Goal: Task Accomplishment & Management: Use online tool/utility

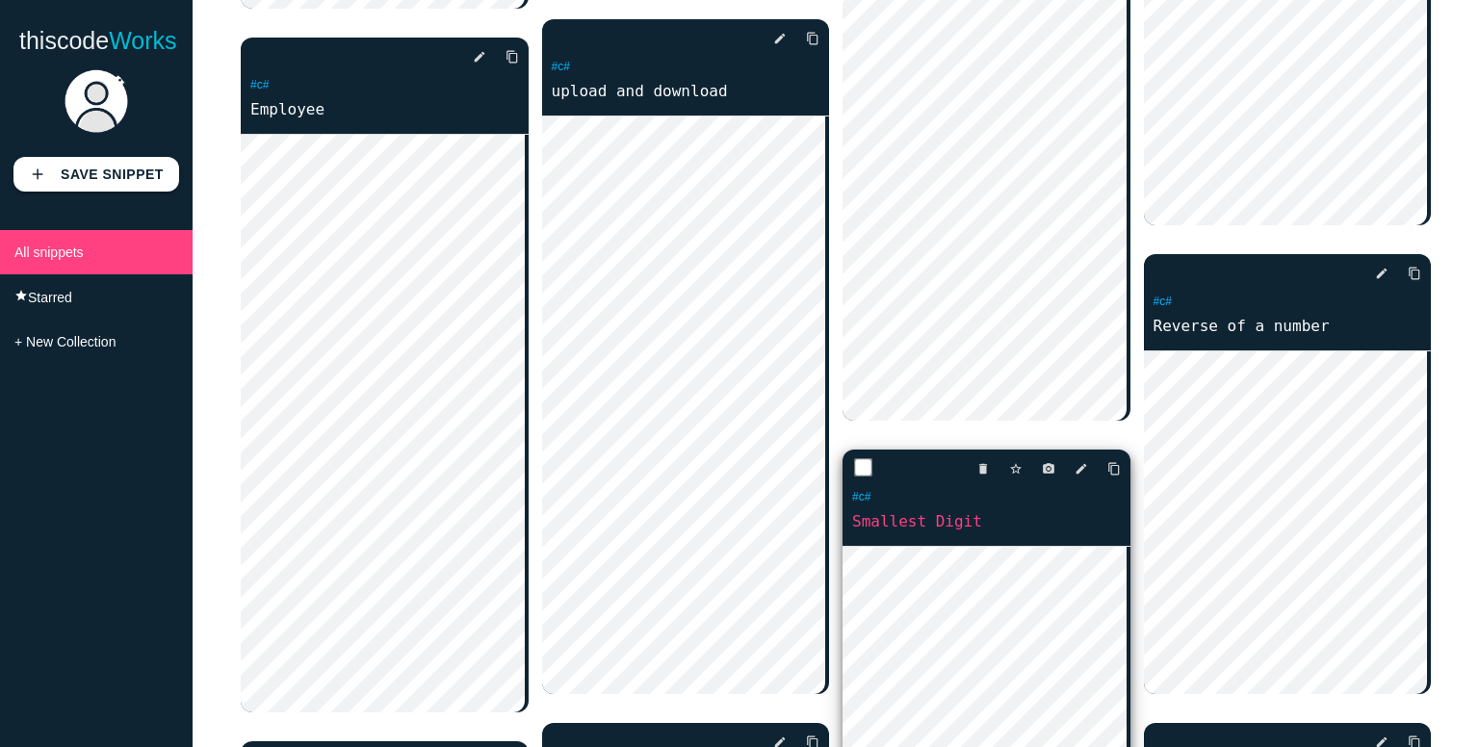
scroll to position [801, 0]
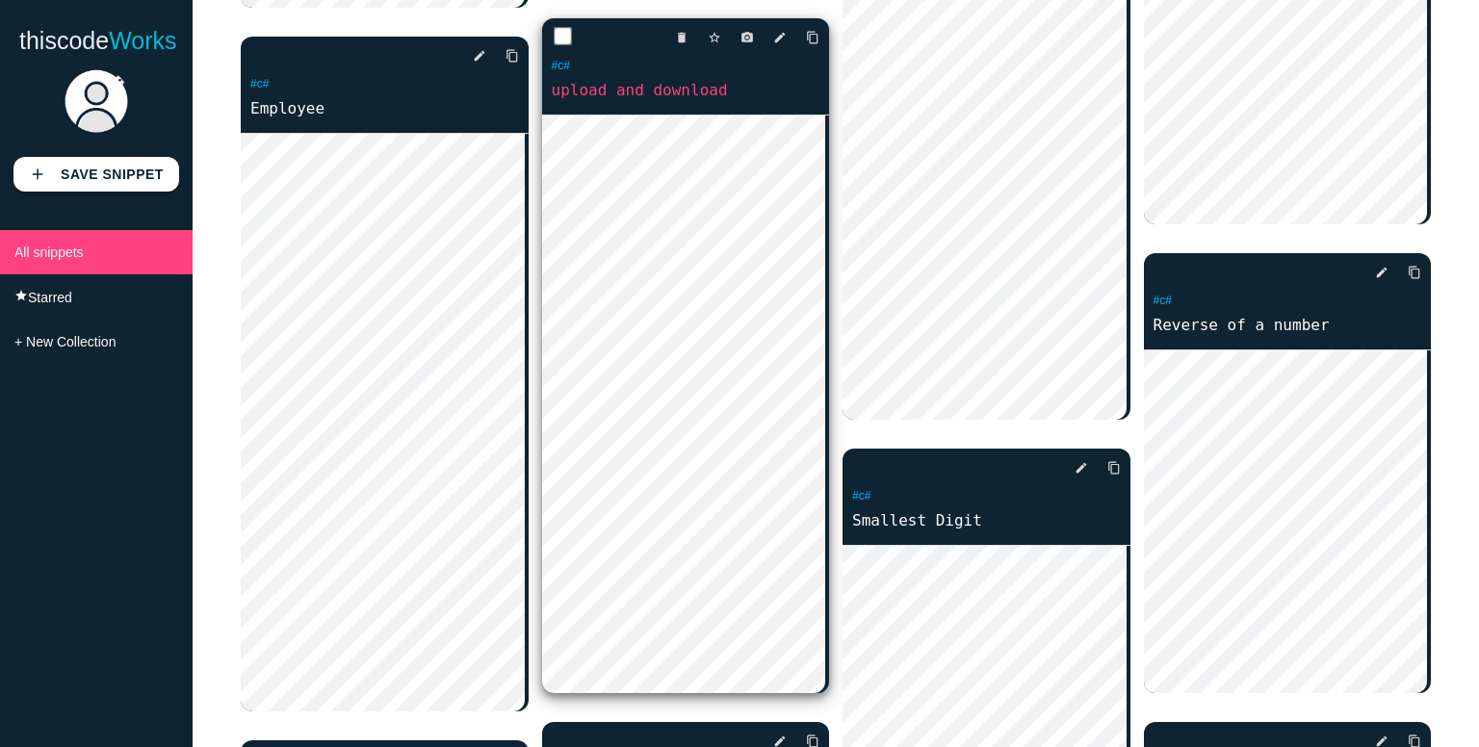
click at [659, 109] on div "delete star_border photo_camera edit content_copy #c# upload and download" at bounding box center [686, 66] width 288 height 96
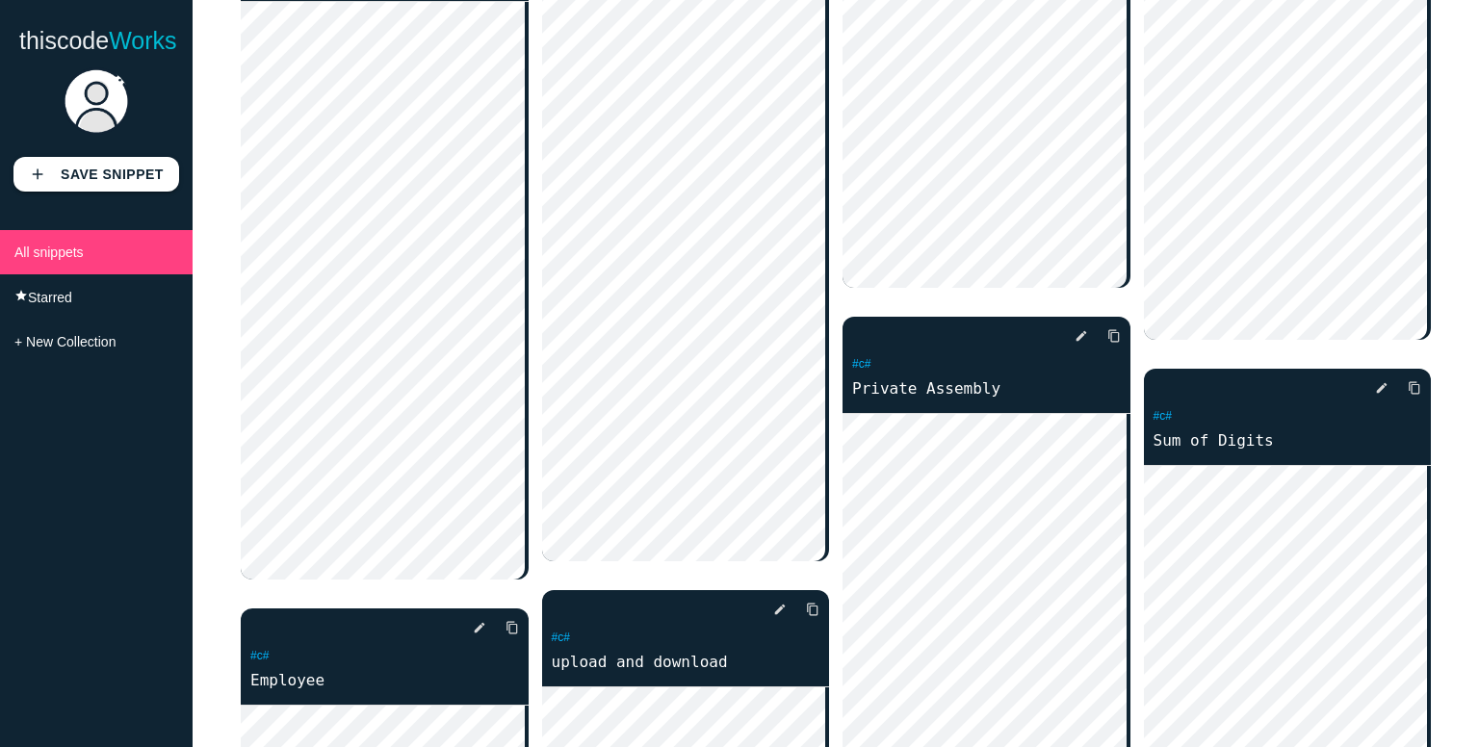
scroll to position [0, 0]
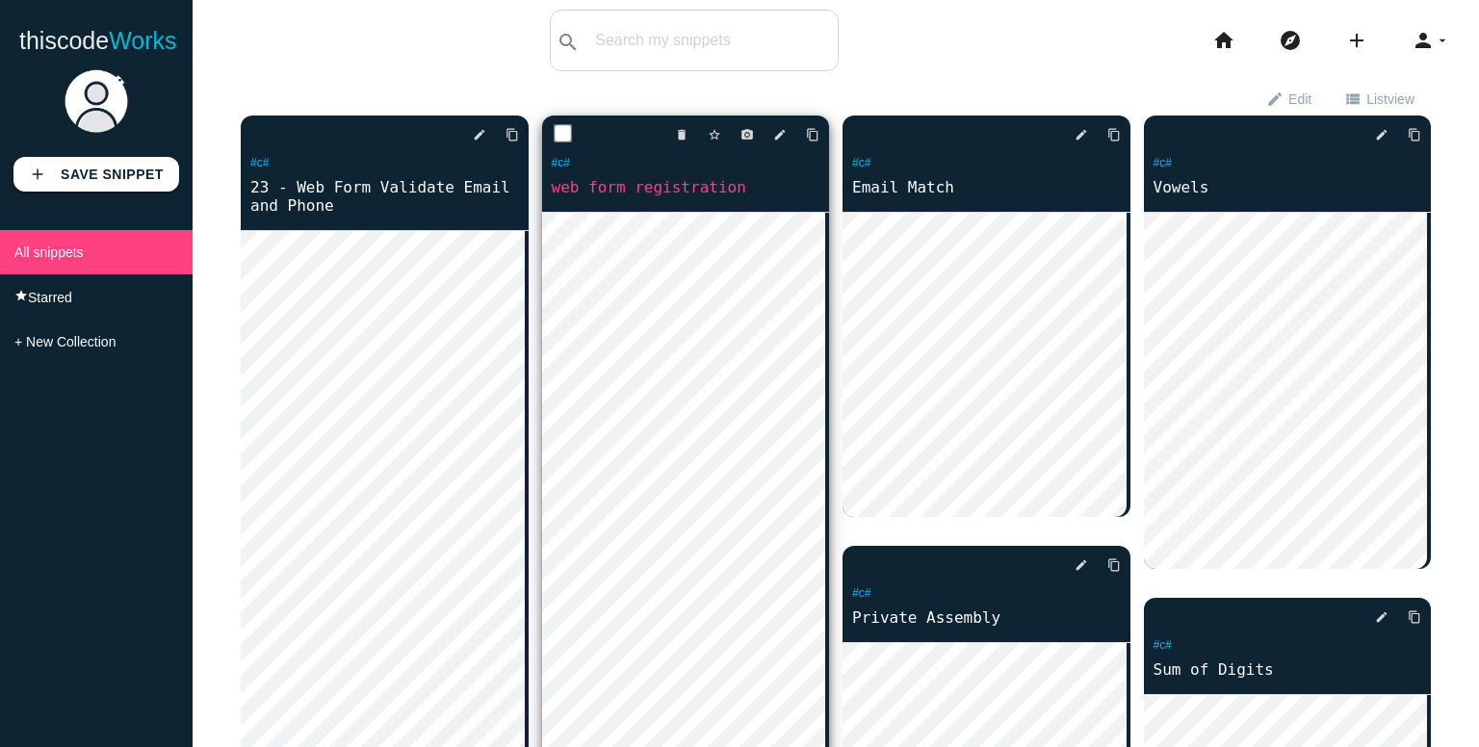
click at [682, 190] on link "web form registration" at bounding box center [686, 187] width 288 height 22
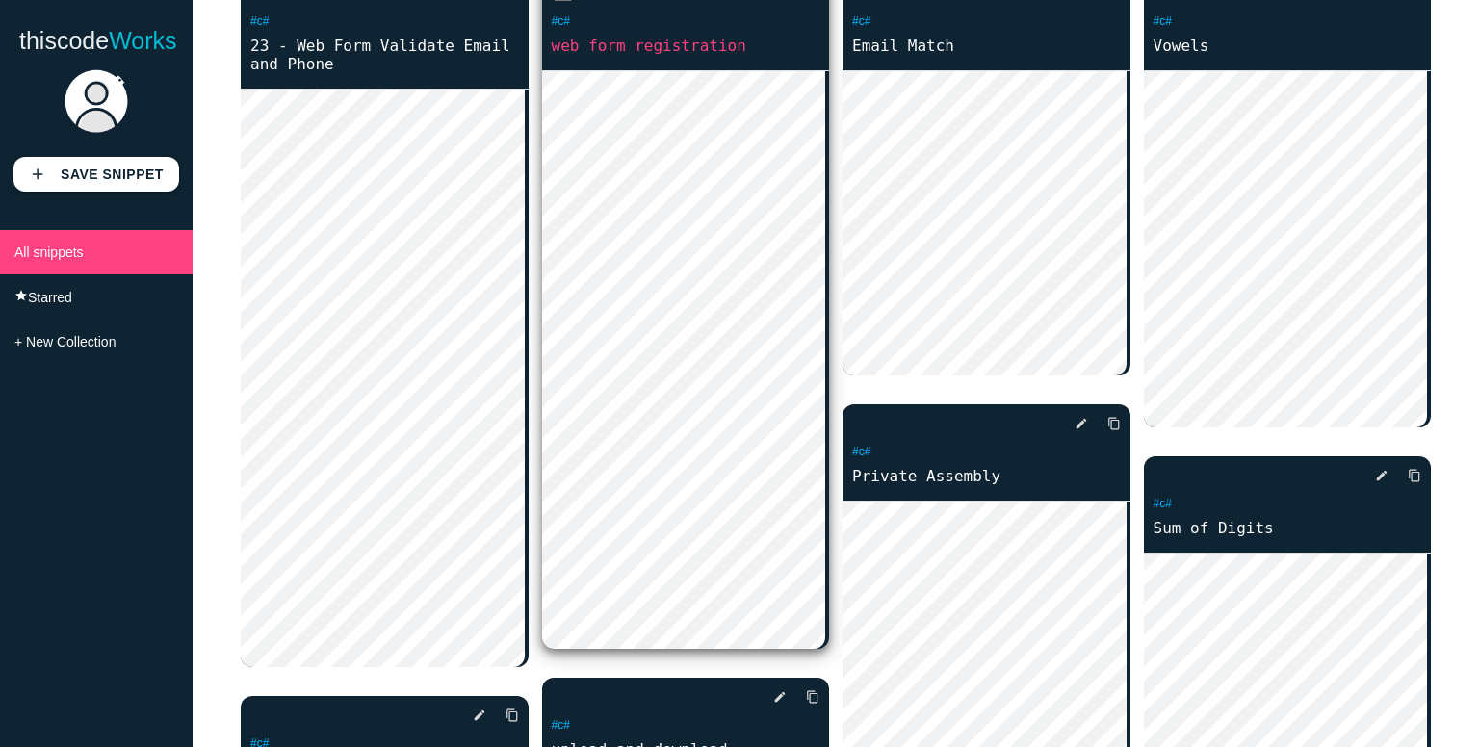
scroll to position [139, 0]
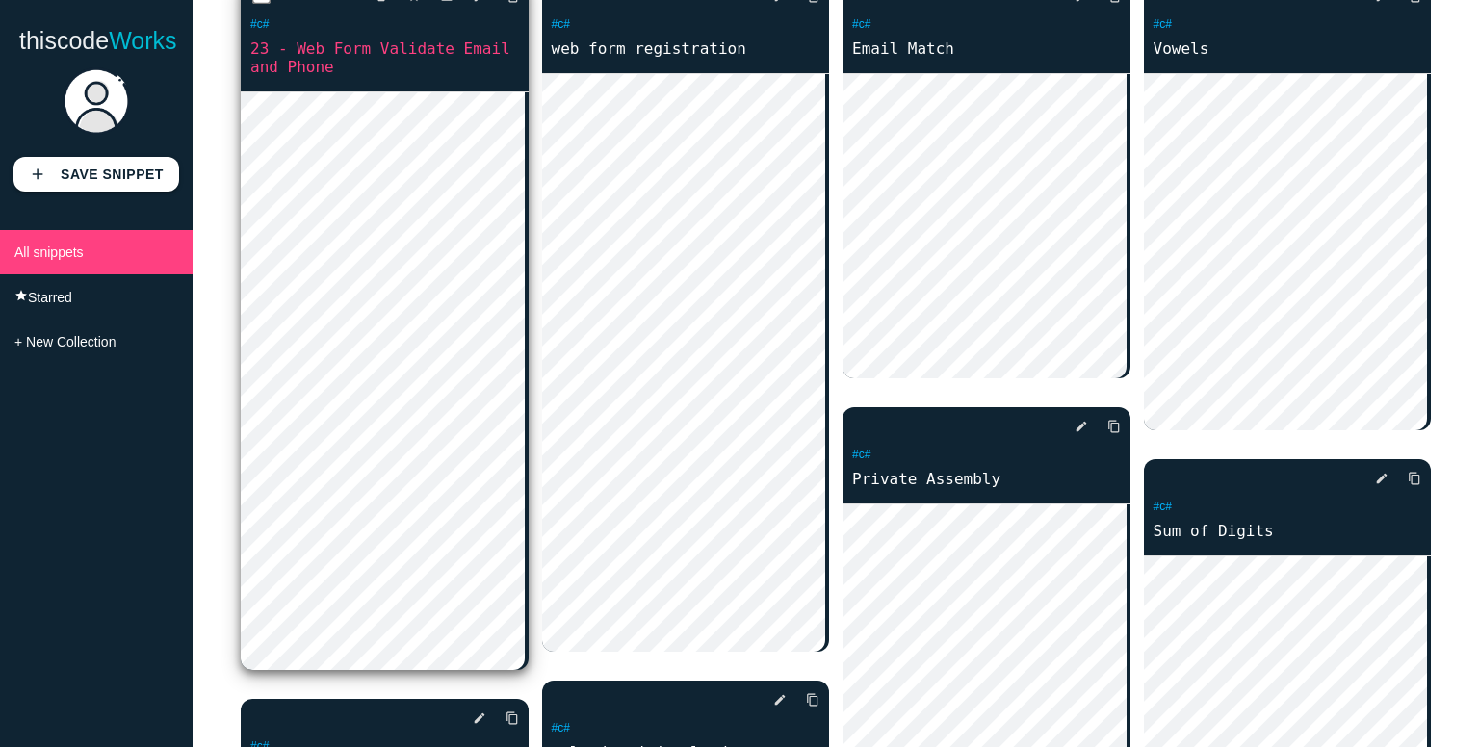
click at [366, 70] on link "23 - Web Form Validate Email and Phone" at bounding box center [385, 58] width 288 height 40
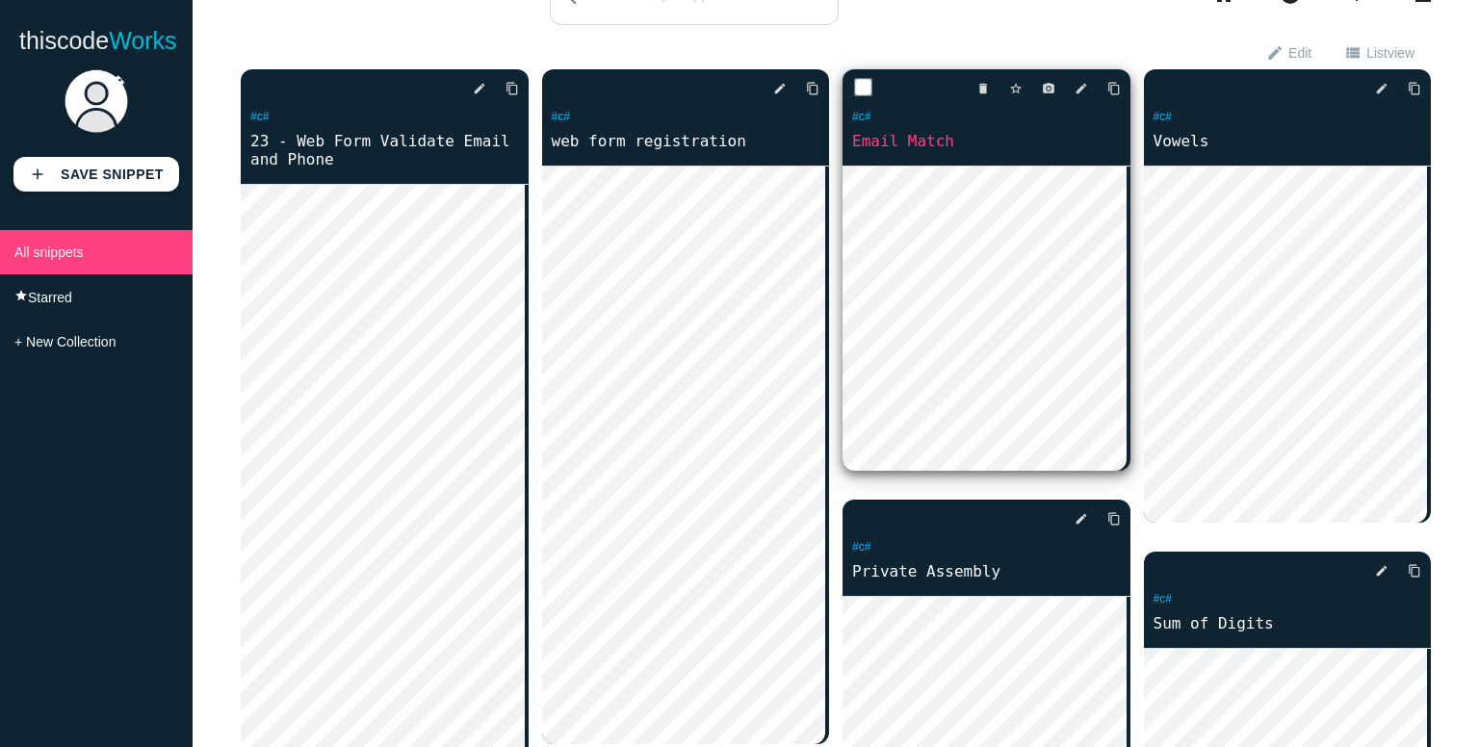
scroll to position [0, 0]
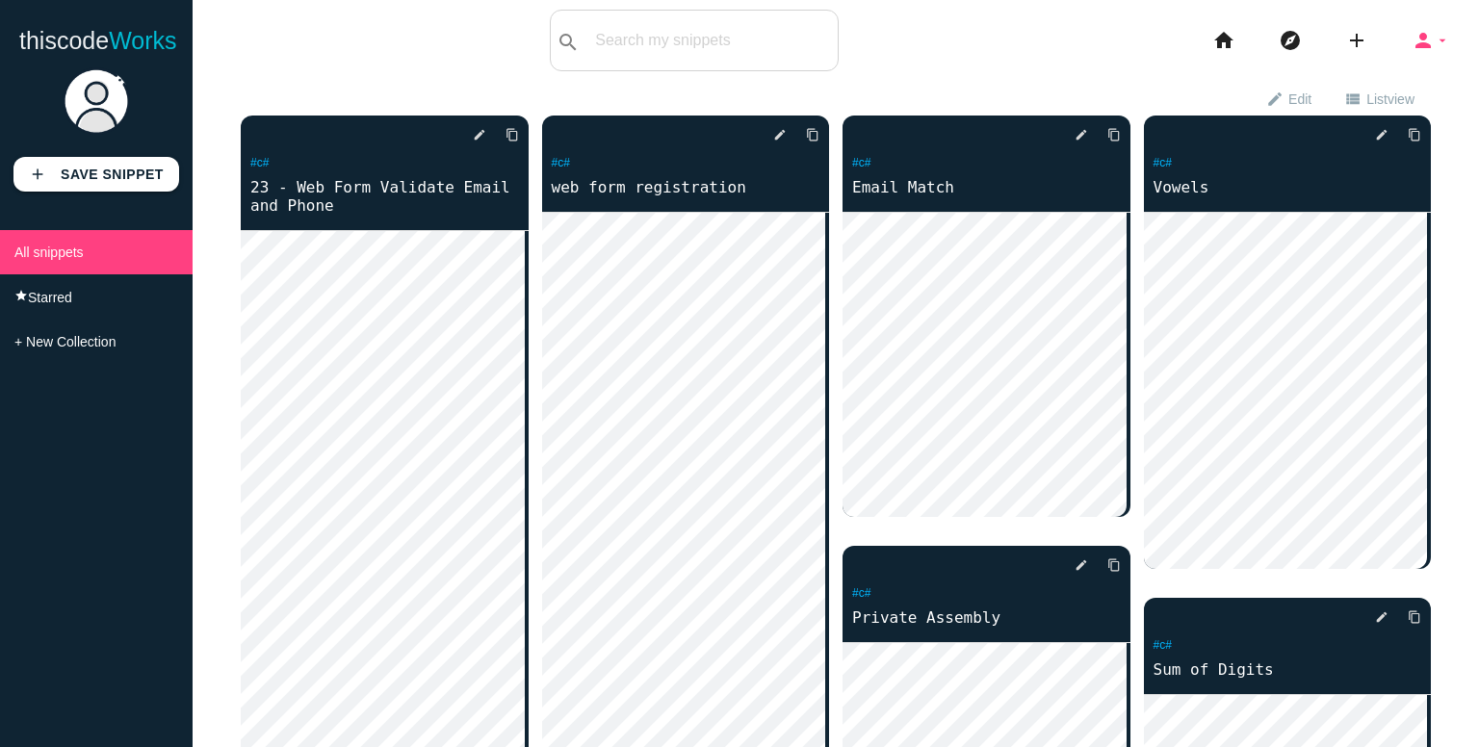
click at [1435, 33] on icon "arrow_drop_down" at bounding box center [1442, 41] width 15 height 62
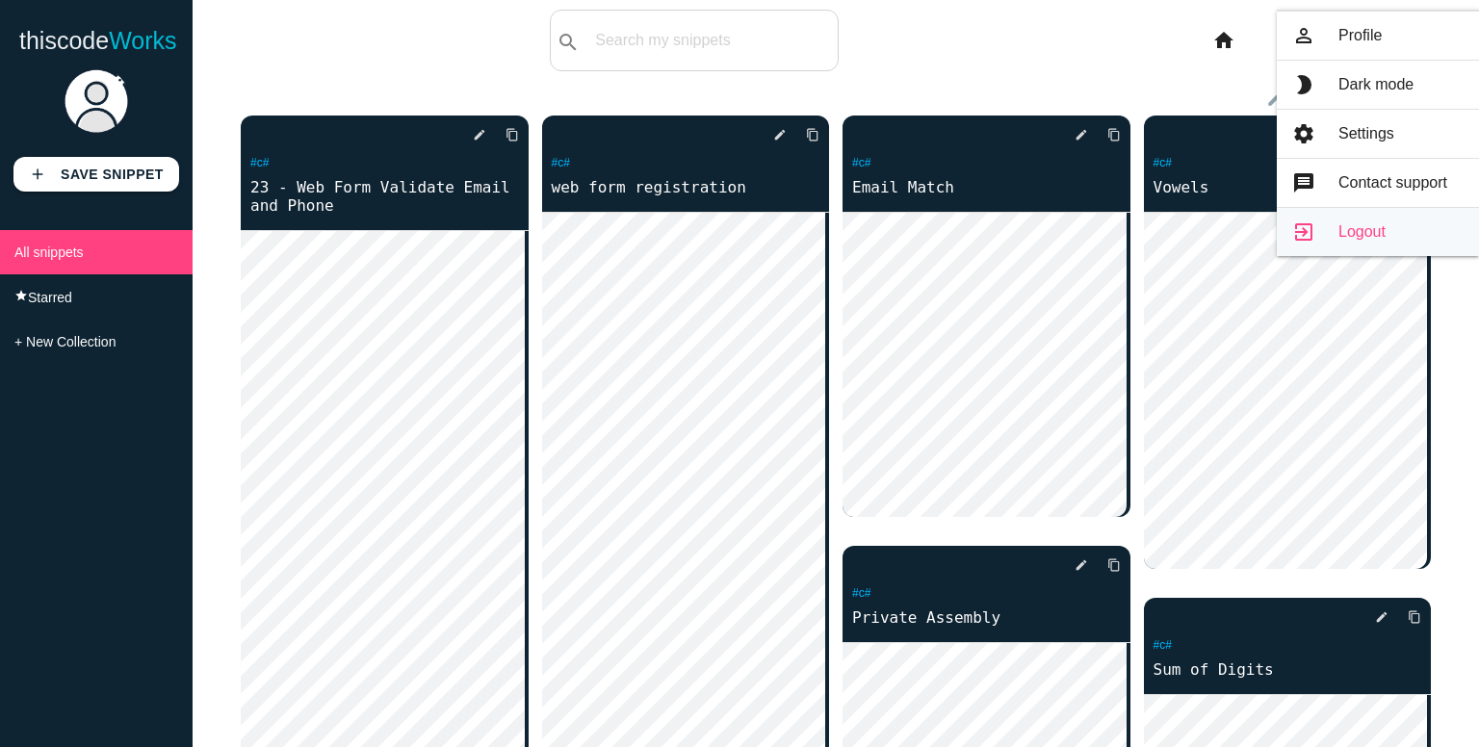
click at [1363, 226] on link "exit_to_app Logout" at bounding box center [1378, 232] width 202 height 48
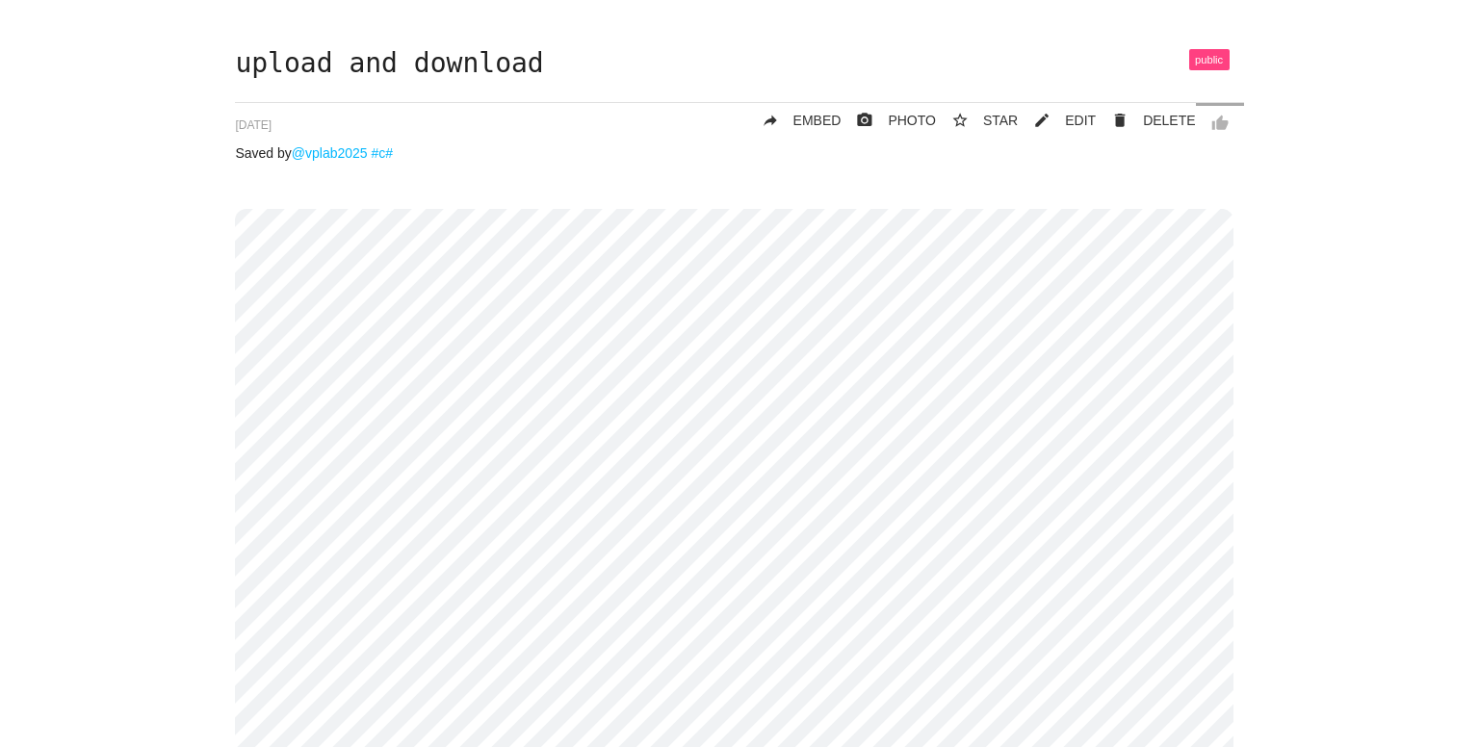
scroll to position [83, 0]
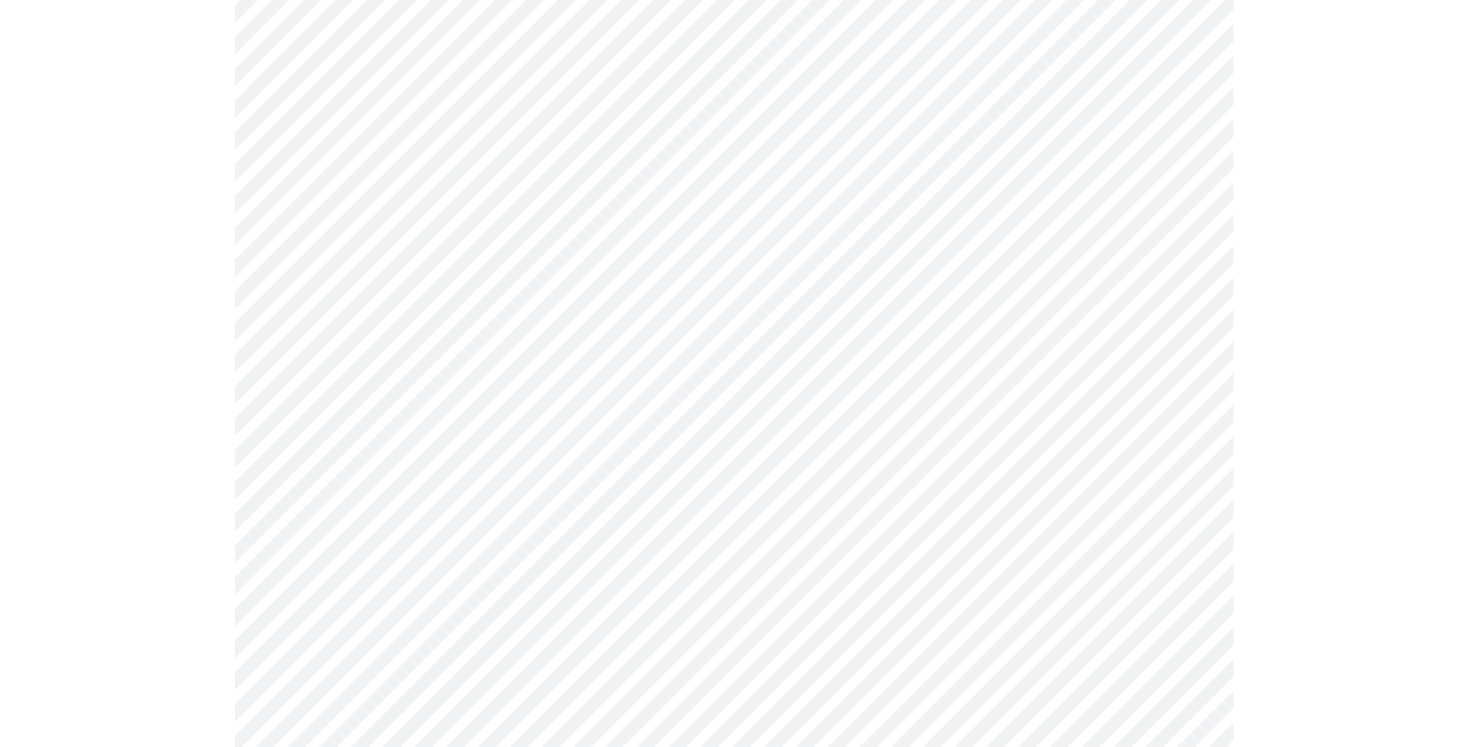
scroll to position [1094, 0]
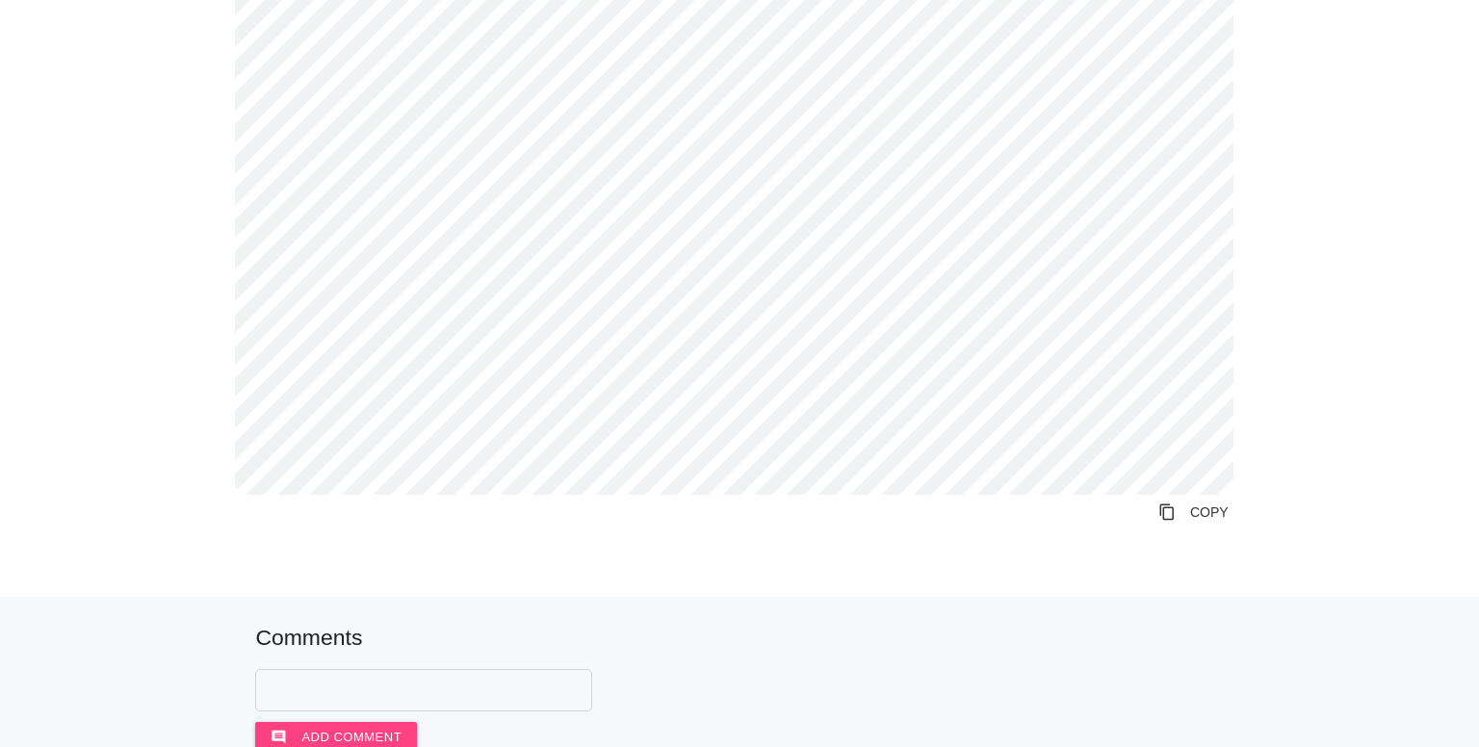
scroll to position [763, 0]
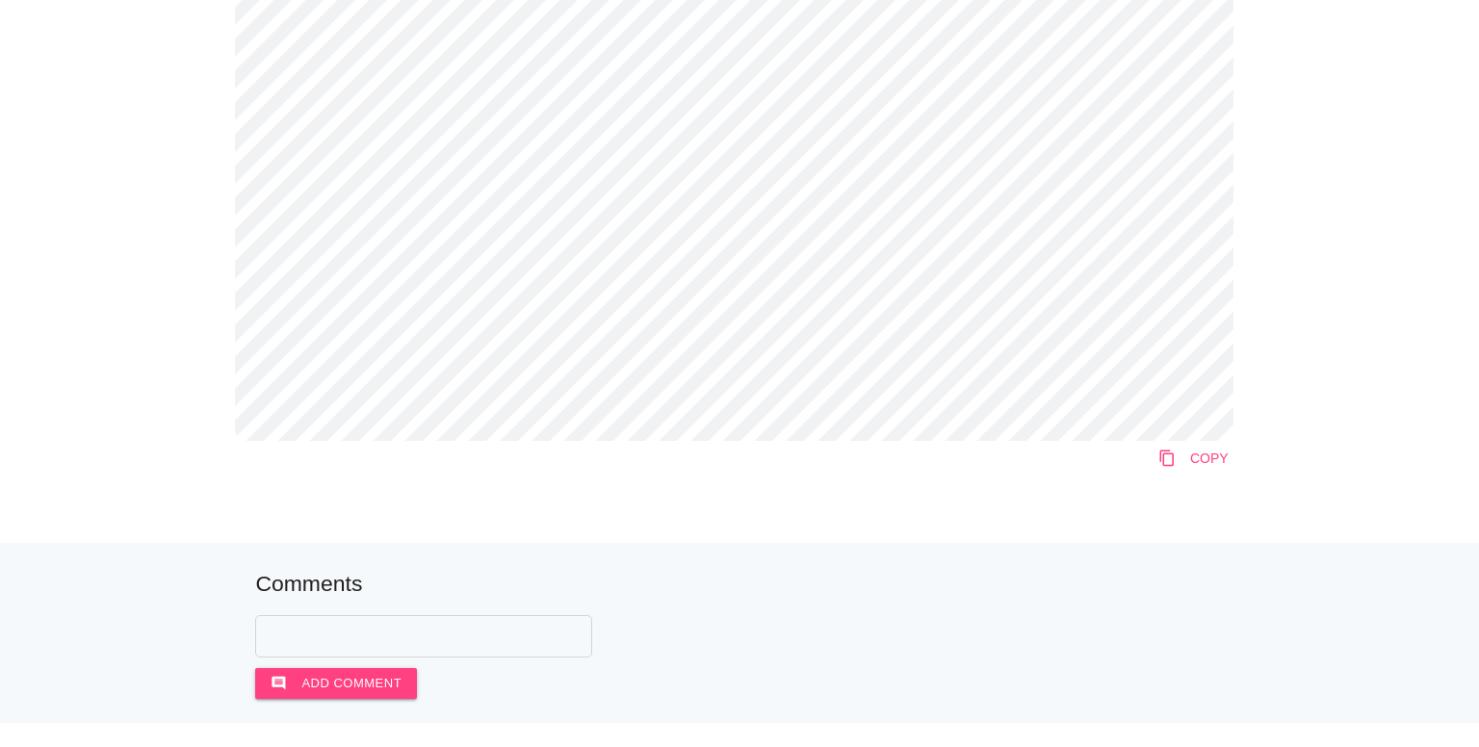
click at [1182, 460] on link "content_copy COPY" at bounding box center [1193, 458] width 101 height 35
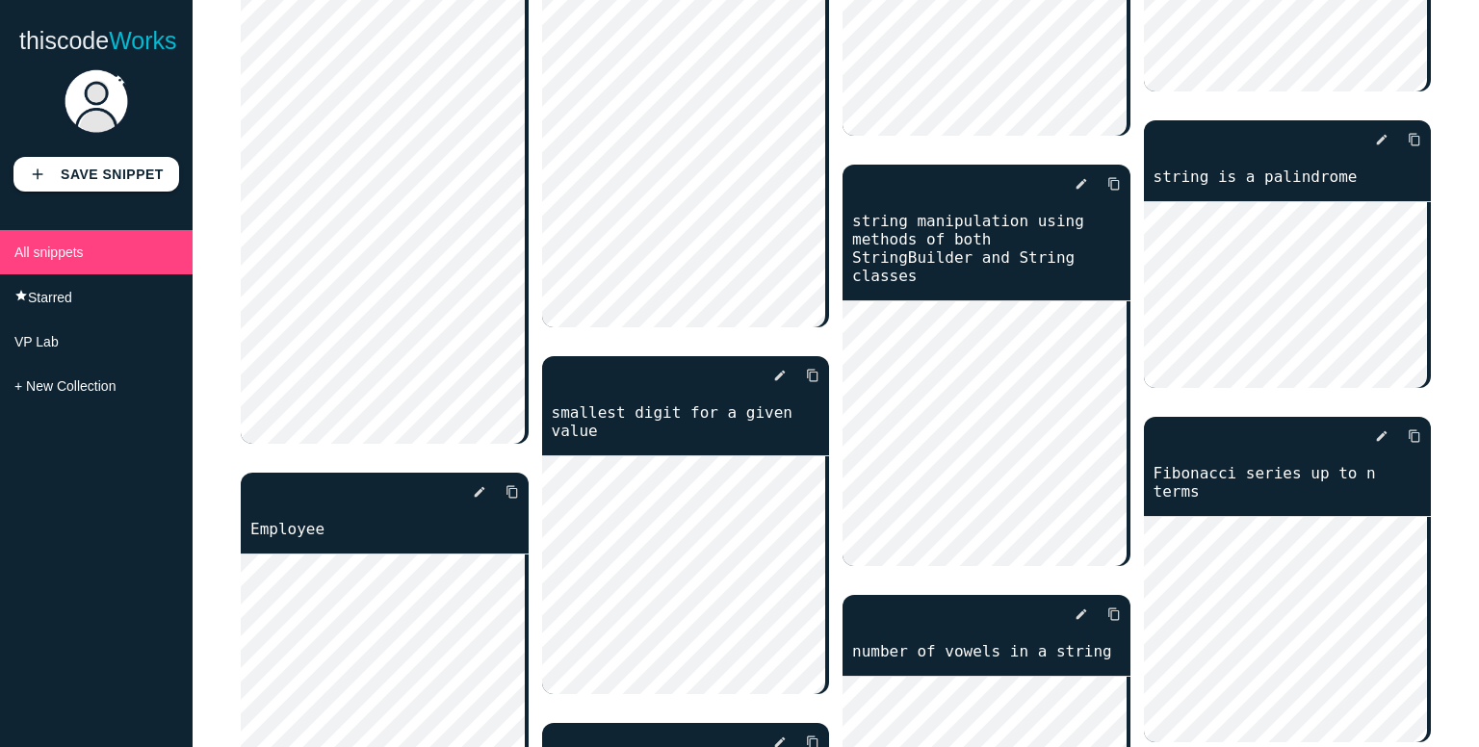
scroll to position [342, 0]
